Goal: Navigation & Orientation: Find specific page/section

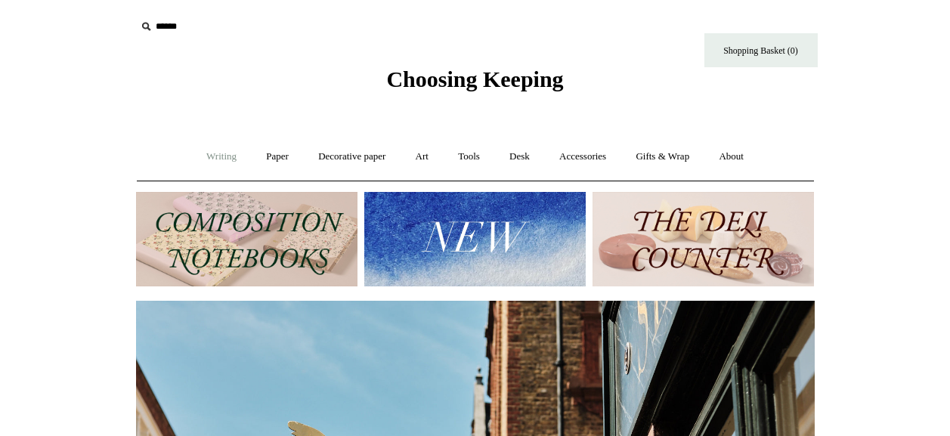
click at [229, 150] on link "Writing +" at bounding box center [221, 157] width 57 height 40
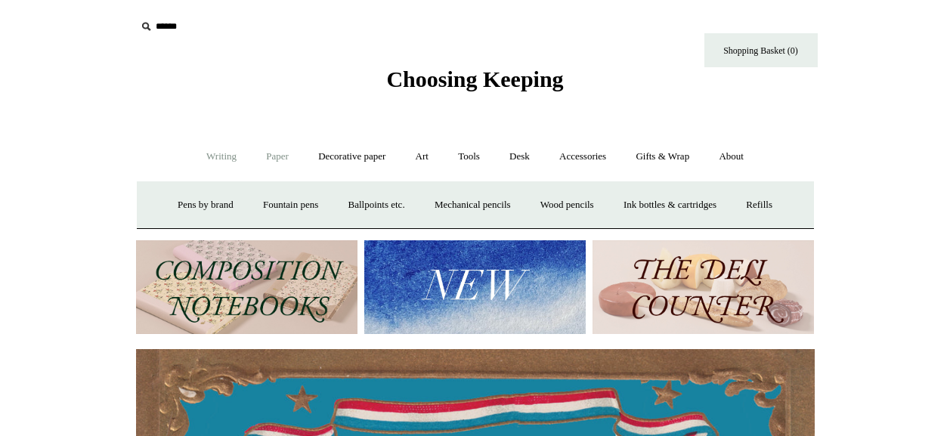
click at [268, 162] on link "Paper +" at bounding box center [277, 157] width 50 height 40
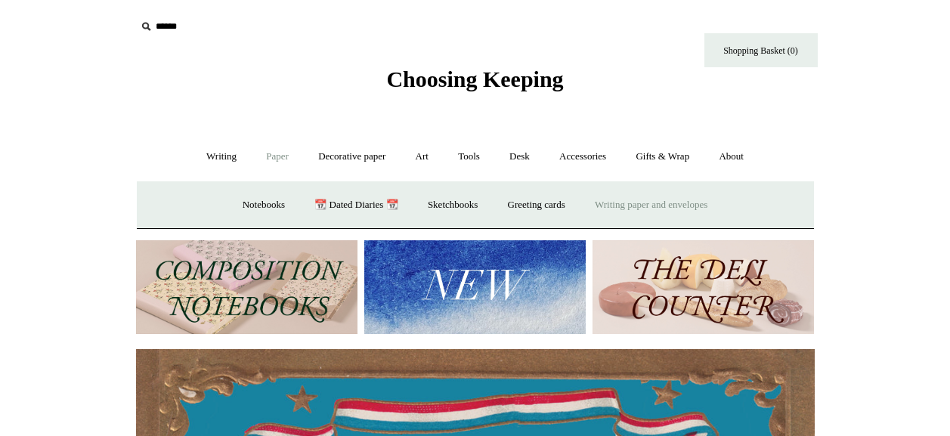
click at [648, 208] on link "Writing paper and envelopes +" at bounding box center [651, 205] width 140 height 40
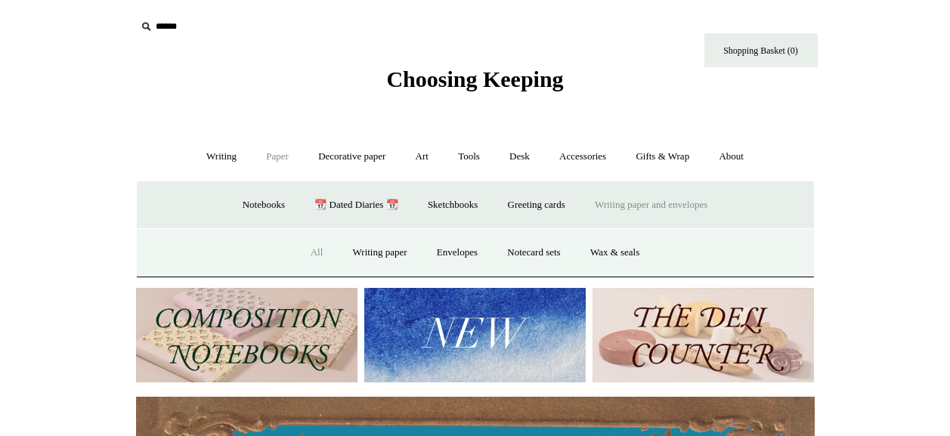
click at [309, 255] on link "All" at bounding box center [317, 253] width 40 height 40
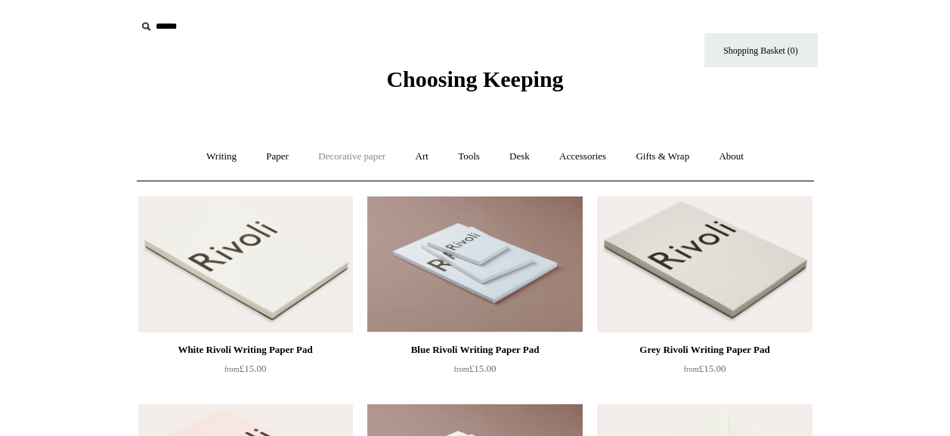
click at [367, 163] on link "Decorative paper +" at bounding box center [351, 157] width 94 height 40
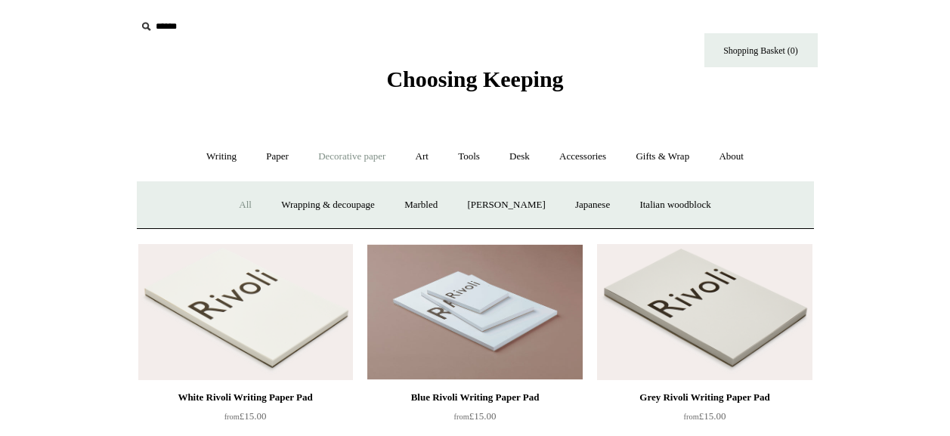
click at [226, 202] on link "All" at bounding box center [245, 205] width 40 height 40
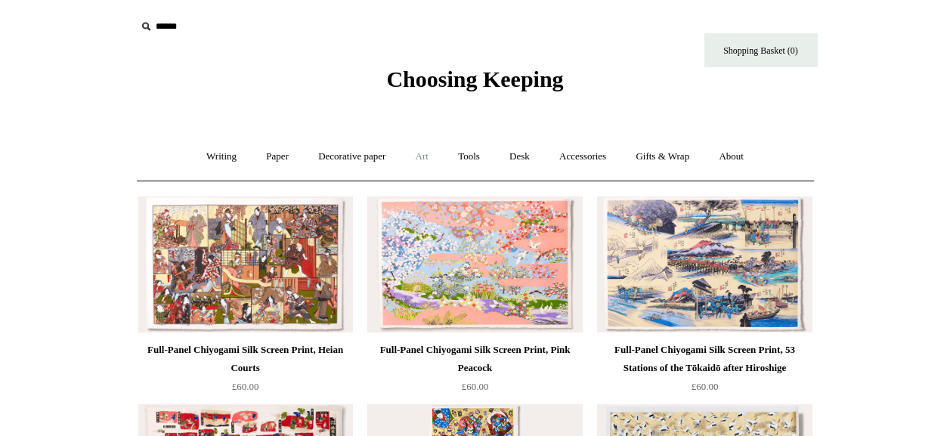
click at [418, 151] on link "Art +" at bounding box center [422, 157] width 40 height 40
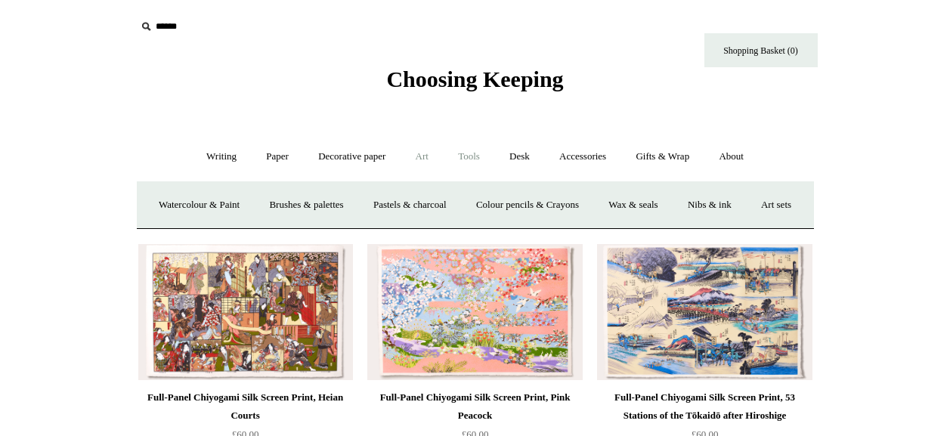
click at [473, 168] on link "Tools +" at bounding box center [468, 157] width 49 height 40
click at [533, 159] on link "Desk +" at bounding box center [520, 157] width 48 height 40
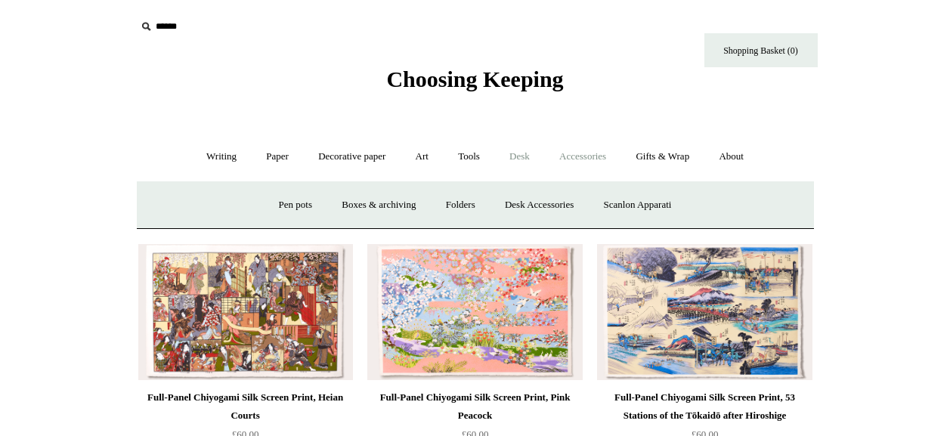
click at [594, 159] on link "Accessories +" at bounding box center [582, 157] width 74 height 40
